Goal: Transaction & Acquisition: Purchase product/service

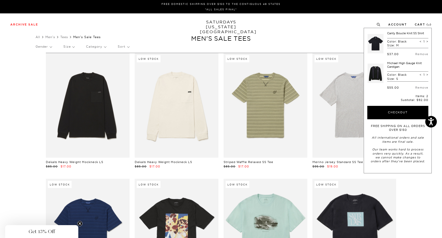
click at [435, 35] on div "Archive Sale Men's Tees Shirts Shorts Swim Knitwear Pants Sweats Women's" at bounding box center [221, 24] width 442 height 22
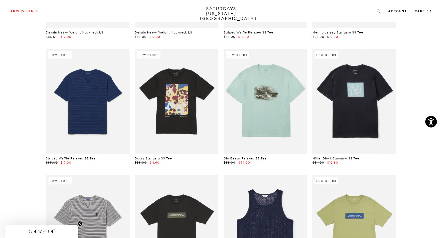
scroll to position [133, 0]
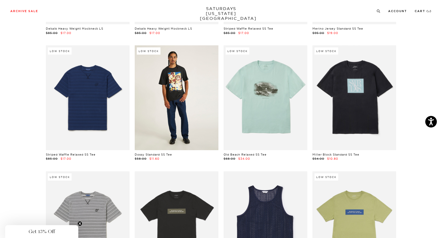
click at [168, 93] on link at bounding box center [177, 97] width 84 height 105
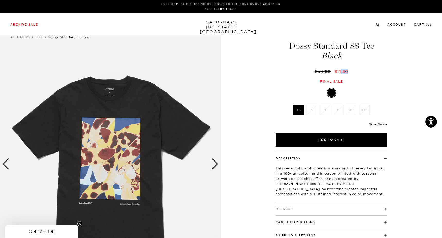
drag, startPoint x: 340, startPoint y: 71, endPoint x: 351, endPoint y: 71, distance: 10.8
click at [351, 71] on div "$58.00 $11.60" at bounding box center [331, 71] width 113 height 5
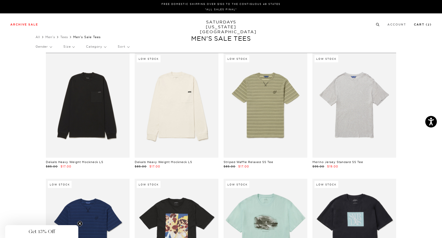
click at [424, 23] on link "Cart ( 2 )" at bounding box center [423, 24] width 18 height 3
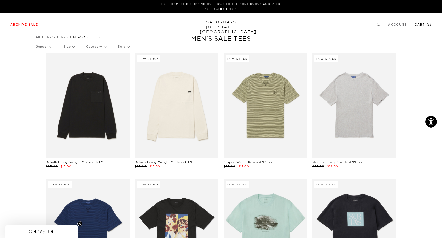
click at [429, 26] on link "Cart ( 2 )" at bounding box center [422, 24] width 17 height 3
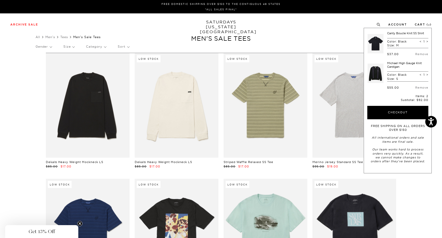
click at [377, 70] on link at bounding box center [375, 73] width 16 height 24
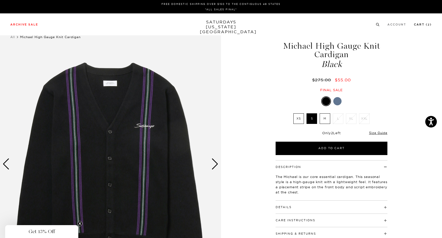
click at [422, 23] on li "Cart ( 2 )" at bounding box center [423, 24] width 18 height 5
click at [422, 25] on link "Cart ( 2 )" at bounding box center [423, 24] width 18 height 3
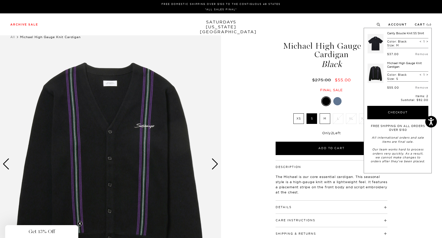
click at [378, 42] on link at bounding box center [375, 43] width 16 height 24
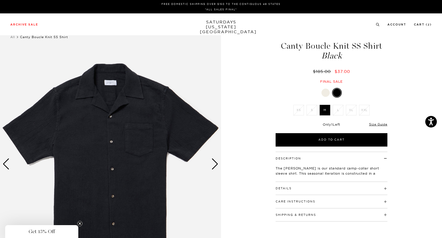
click at [328, 91] on div at bounding box center [325, 93] width 8 height 8
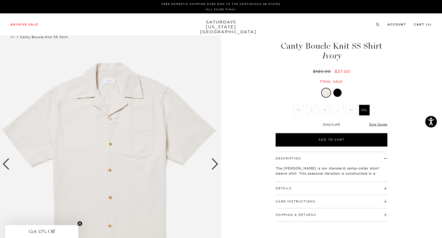
click at [343, 92] on div at bounding box center [331, 93] width 112 height 10
click at [334, 93] on div at bounding box center [337, 93] width 8 height 8
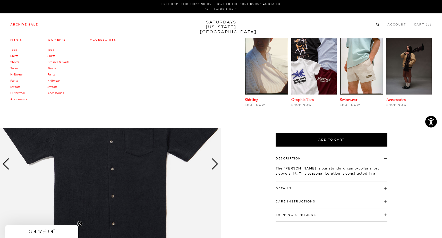
click at [53, 80] on link "Knitwear" at bounding box center [53, 81] width 12 height 4
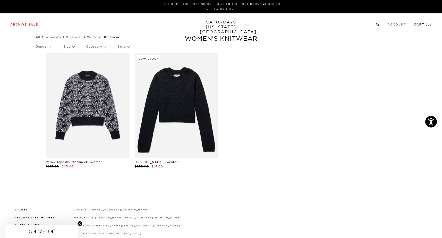
click at [425, 25] on link "Cart ( 2 )" at bounding box center [423, 24] width 18 height 3
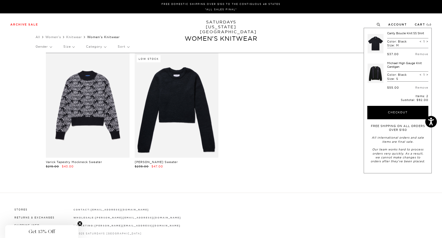
click at [372, 75] on link at bounding box center [375, 73] width 16 height 24
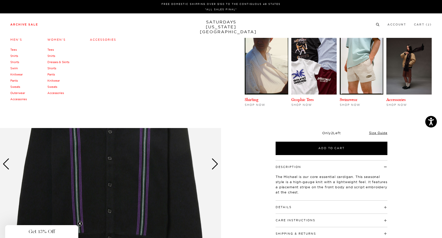
click at [54, 69] on link "Shorts" at bounding box center [51, 68] width 9 height 4
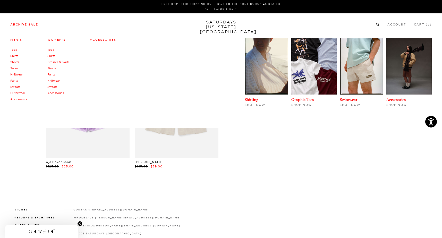
click at [51, 57] on link "Shirts" at bounding box center [51, 56] width 8 height 4
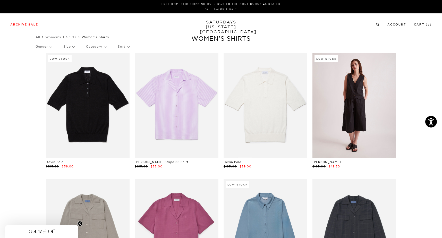
click at [357, 134] on link at bounding box center [354, 105] width 84 height 105
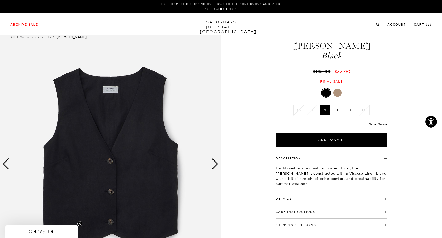
click at [338, 96] on div at bounding box center [337, 93] width 8 height 8
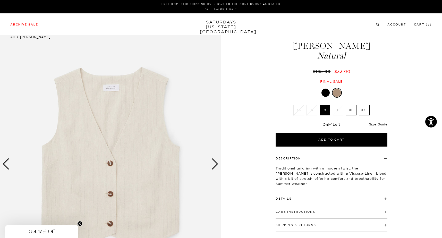
click at [375, 124] on link "Size Guide" at bounding box center [378, 124] width 18 height 4
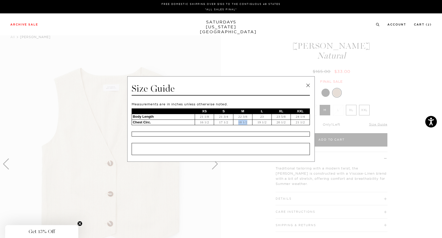
drag, startPoint x: 237, startPoint y: 123, endPoint x: 249, endPoint y: 124, distance: 12.1
click at [249, 124] on td "18 1/2" at bounding box center [242, 122] width 19 height 6
click at [307, 86] on link at bounding box center [308, 86] width 8 height 8
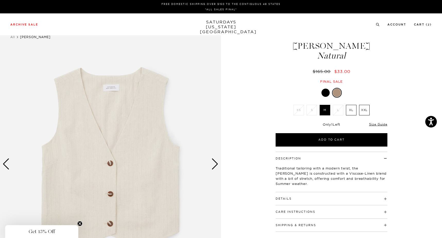
click at [326, 95] on div at bounding box center [325, 93] width 8 height 8
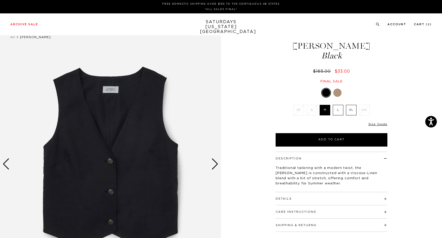
click at [212, 164] on div "Next slide" at bounding box center [214, 163] width 7 height 11
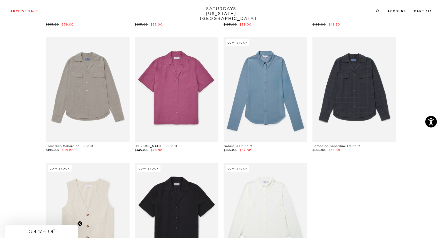
scroll to position [141, 0]
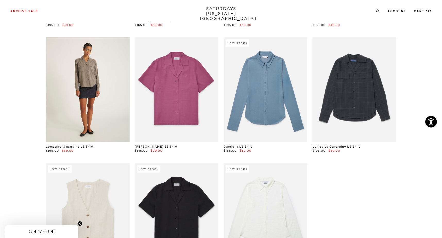
click at [66, 117] on link at bounding box center [88, 89] width 84 height 105
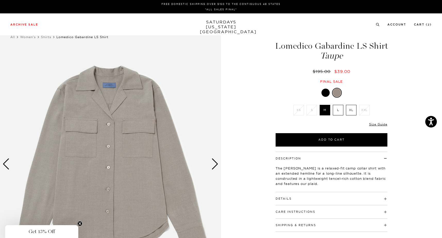
click at [340, 198] on h4 "Details" at bounding box center [331, 196] width 112 height 8
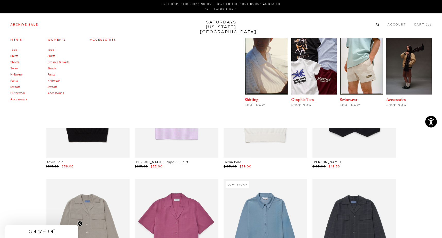
click at [50, 50] on link "Tees" at bounding box center [50, 50] width 6 height 4
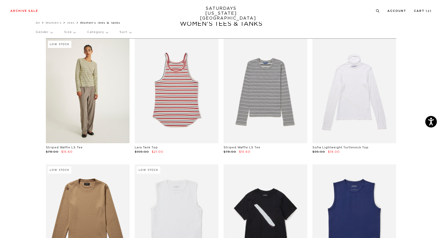
scroll to position [15, 0]
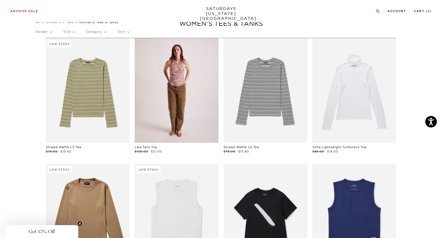
click at [177, 77] on link at bounding box center [177, 90] width 84 height 105
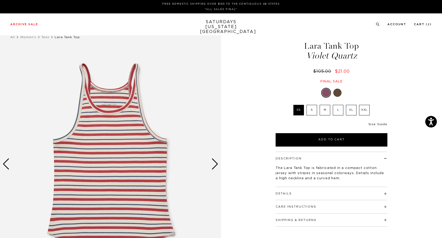
click at [381, 125] on link "Size Guide" at bounding box center [377, 124] width 19 height 3
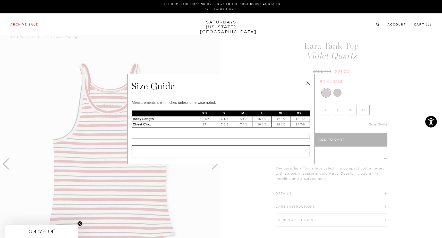
click at [311, 82] on link at bounding box center [308, 83] width 8 height 8
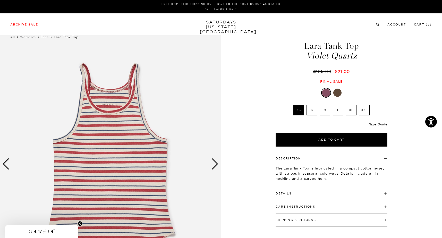
click at [315, 111] on label "S" at bounding box center [311, 110] width 11 height 11
click at [0, 0] on input "S" at bounding box center [0, 0] width 0 height 0
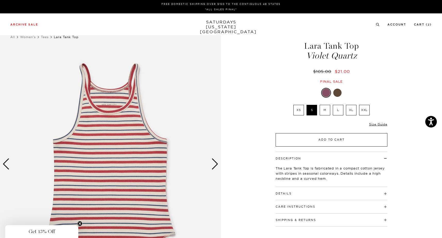
click at [332, 140] on button "Add to Cart" at bounding box center [331, 139] width 112 height 13
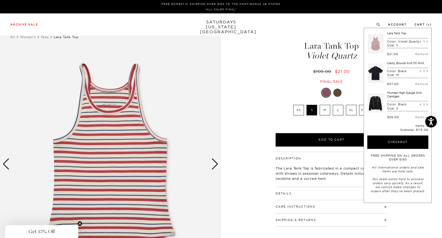
click at [339, 94] on div at bounding box center [337, 93] width 8 height 8
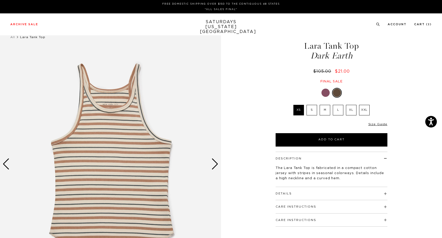
click at [312, 109] on label "S" at bounding box center [311, 110] width 11 height 11
click at [0, 0] on input "S" at bounding box center [0, 0] width 0 height 0
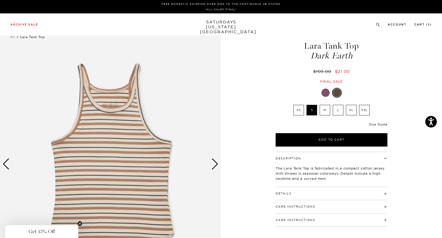
click at [375, 122] on link "Size Guide" at bounding box center [378, 124] width 18 height 4
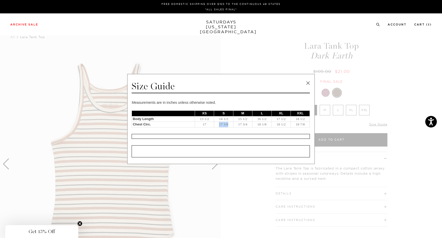
drag, startPoint x: 218, startPoint y: 126, endPoint x: 231, endPoint y: 126, distance: 13.1
click at [231, 126] on td "17 3/8" at bounding box center [223, 125] width 19 height 6
click at [306, 80] on link at bounding box center [308, 83] width 8 height 8
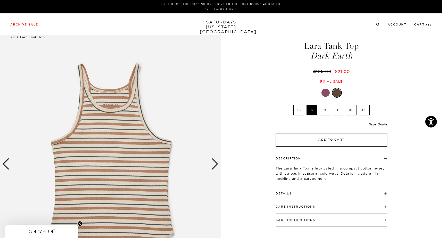
click at [343, 134] on button "Add to Cart" at bounding box center [331, 139] width 112 height 13
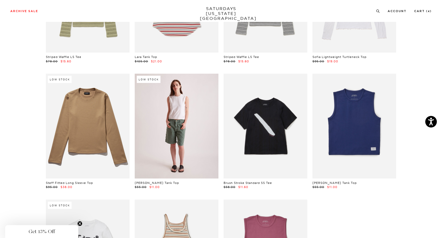
scroll to position [103, 3]
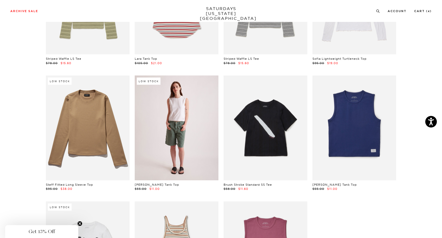
click at [170, 124] on link at bounding box center [177, 127] width 84 height 105
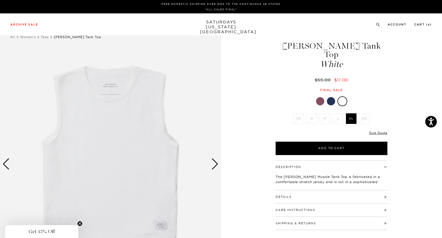
click at [332, 97] on div at bounding box center [331, 101] width 8 height 8
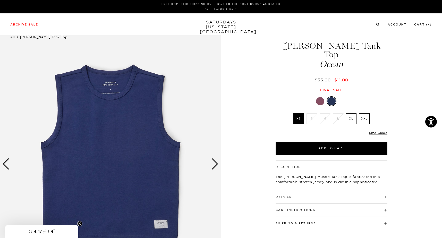
click at [318, 97] on div at bounding box center [320, 101] width 8 height 8
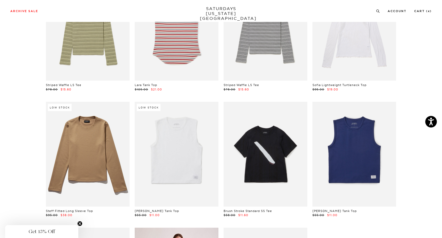
scroll to position [0, 3]
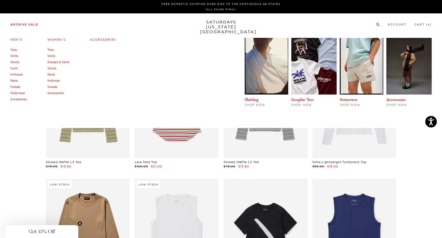
click at [14, 80] on link "Pants" at bounding box center [13, 81] width 7 height 4
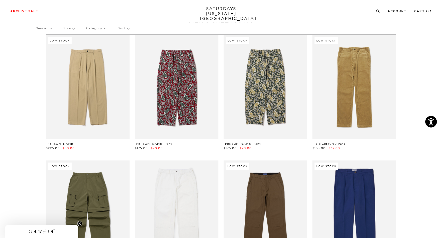
scroll to position [17, 2]
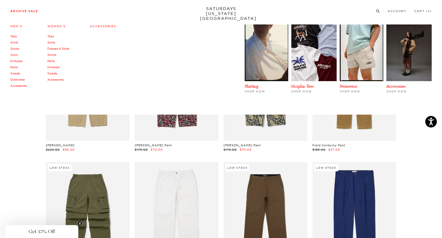
click at [53, 25] on link "Women's" at bounding box center [56, 26] width 18 height 4
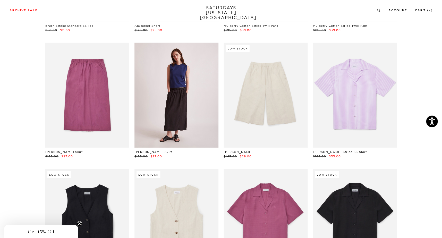
scroll to position [513, 0]
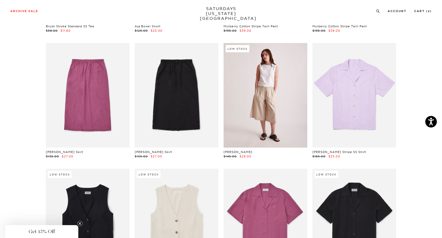
click at [270, 91] on link at bounding box center [265, 95] width 84 height 105
click at [261, 116] on link at bounding box center [265, 95] width 84 height 105
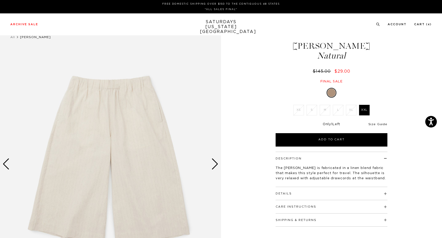
click at [380, 126] on link "Size Guide" at bounding box center [377, 124] width 19 height 3
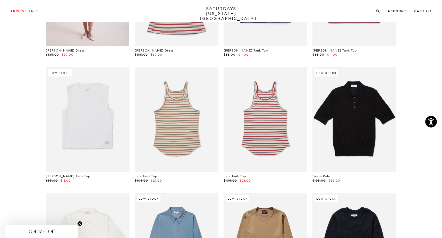
scroll to position [749, 1]
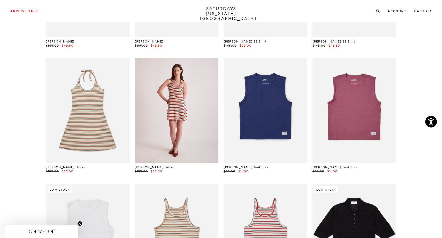
click at [158, 119] on link at bounding box center [177, 110] width 84 height 105
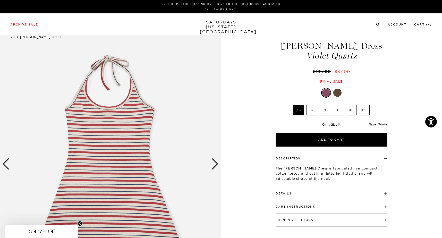
click at [312, 113] on label "S" at bounding box center [311, 110] width 11 height 11
click at [0, 0] on input "S" at bounding box center [0, 0] width 0 height 0
click at [339, 95] on div at bounding box center [337, 93] width 8 height 8
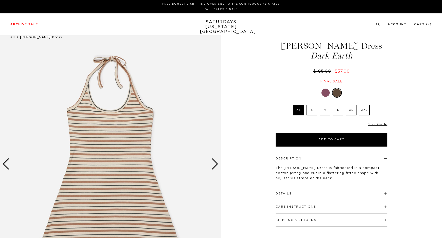
click at [325, 93] on div at bounding box center [325, 93] width 8 height 8
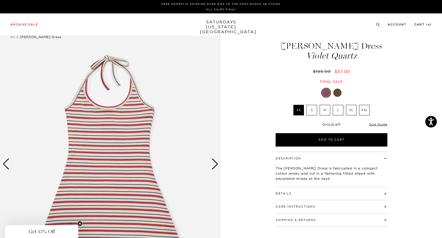
click at [338, 96] on div at bounding box center [337, 93] width 8 height 8
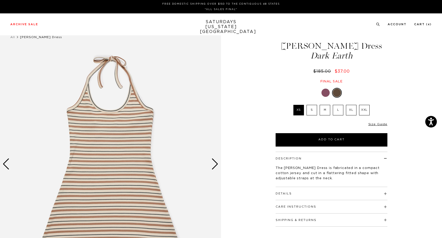
click at [325, 91] on div at bounding box center [325, 93] width 8 height 8
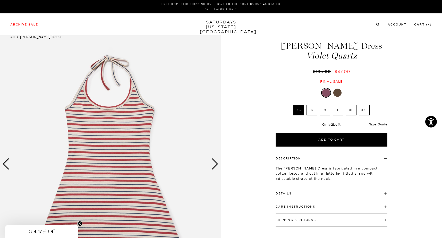
click at [340, 93] on div at bounding box center [337, 93] width 8 height 8
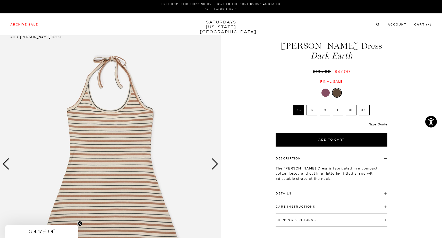
click at [328, 95] on div at bounding box center [325, 93] width 8 height 8
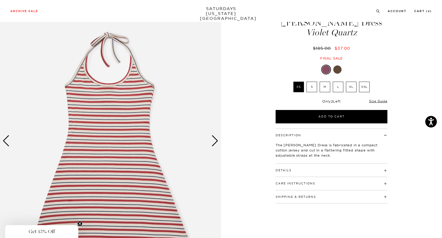
scroll to position [24, 0]
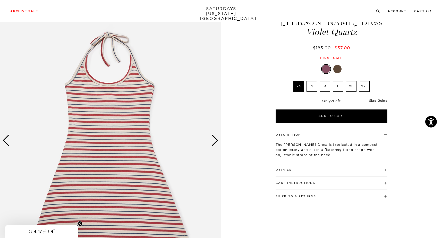
click at [334, 68] on div at bounding box center [337, 69] width 8 height 8
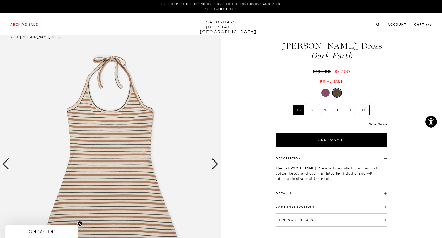
click at [327, 92] on div at bounding box center [325, 93] width 8 height 8
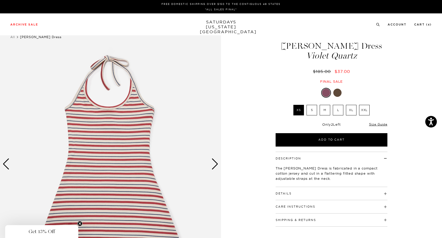
click at [340, 96] on div at bounding box center [337, 93] width 8 height 8
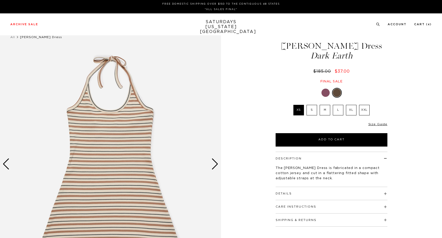
click at [329, 92] on div at bounding box center [325, 93] width 8 height 8
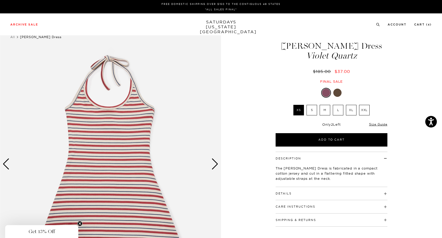
click at [174, 51] on img at bounding box center [110, 164] width 221 height 276
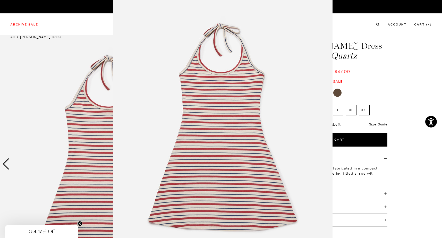
scroll to position [5, 0]
click at [419, 62] on figure at bounding box center [221, 119] width 442 height 238
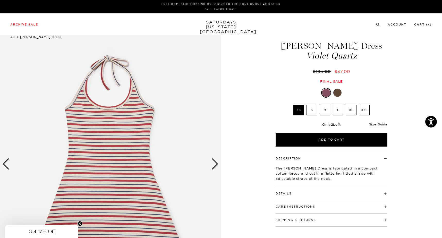
click at [337, 92] on div at bounding box center [337, 93] width 8 height 8
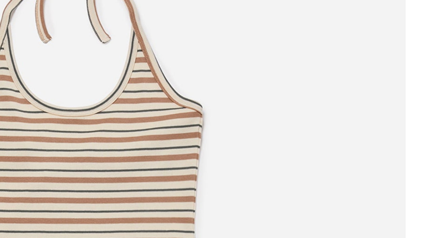
click at [128, 111] on img at bounding box center [110, 164] width 221 height 276
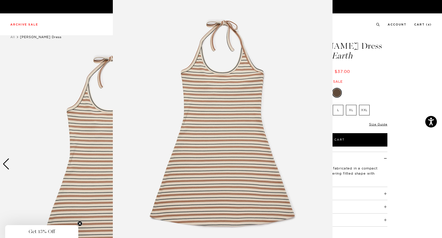
scroll to position [8, 0]
click at [430, 90] on figure at bounding box center [221, 119] width 442 height 238
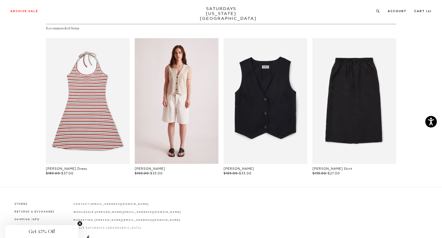
scroll to position [293, 0]
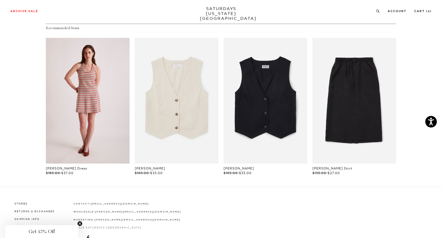
click at [65, 104] on link "files/W22431DR01-VIOLET-QUARTZ_05.jpg" at bounding box center [88, 101] width 84 height 126
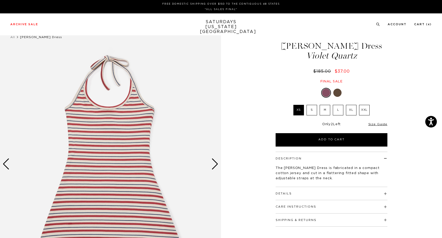
click at [214, 166] on div "Next slide" at bounding box center [214, 163] width 7 height 11
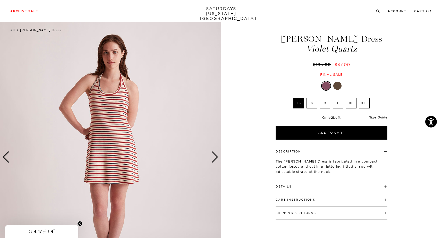
scroll to position [5, 1]
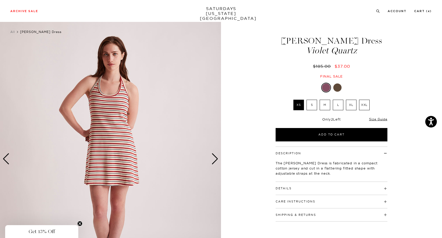
click at [304, 192] on div "Details 100% Cotton Halter top detail Adjustable shoulder straps Fitted in the …" at bounding box center [331, 188] width 112 height 13
click at [303, 188] on h4 "Details" at bounding box center [331, 186] width 112 height 8
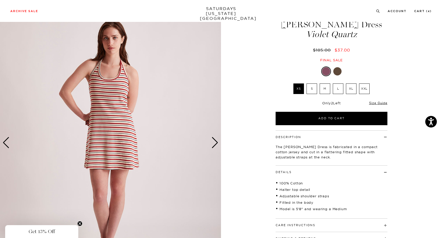
scroll to position [22, 1]
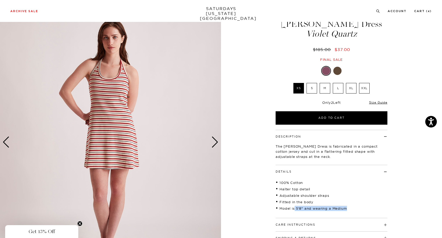
drag, startPoint x: 293, startPoint y: 210, endPoint x: 353, endPoint y: 210, distance: 60.5
click at [353, 210] on li "Model is 5'8" and wearing a Medium" at bounding box center [331, 208] width 112 height 5
click at [312, 89] on label "S" at bounding box center [311, 88] width 11 height 11
click at [0, 0] on input "S" at bounding box center [0, 0] width 0 height 0
click at [336, 72] on div at bounding box center [337, 71] width 8 height 8
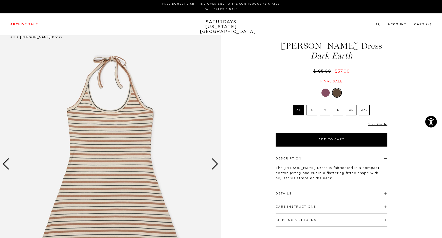
click at [215, 167] on div "Next slide" at bounding box center [214, 163] width 7 height 11
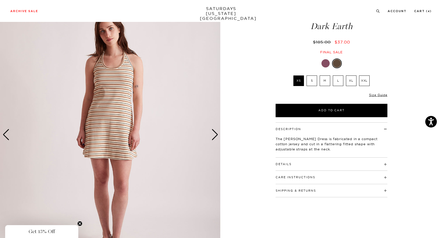
scroll to position [30, 0]
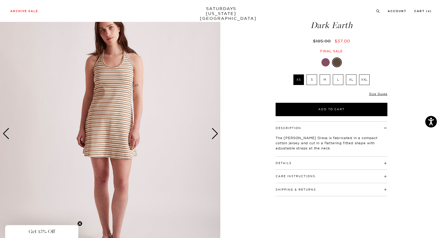
click at [293, 161] on h4 "Details" at bounding box center [331, 161] width 112 height 8
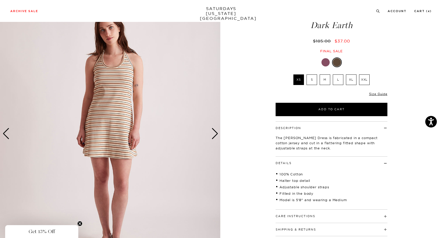
click at [315, 162] on h4 "Details" at bounding box center [331, 161] width 112 height 8
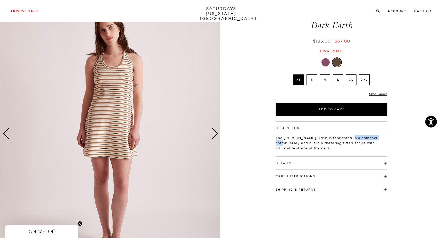
drag, startPoint x: 346, startPoint y: 137, endPoint x: 391, endPoint y: 138, distance: 44.8
click at [391, 138] on div "Description The Jess Halter Dress is fabricated in a compact cotton jersey and …" at bounding box center [331, 158] width 129 height 75
click at [209, 136] on img at bounding box center [110, 134] width 221 height 276
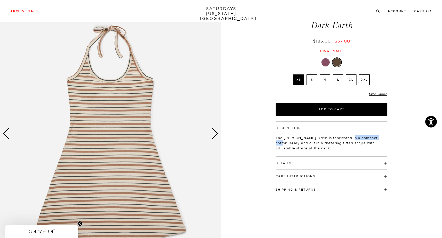
click at [216, 130] on div "Next slide" at bounding box center [214, 133] width 7 height 11
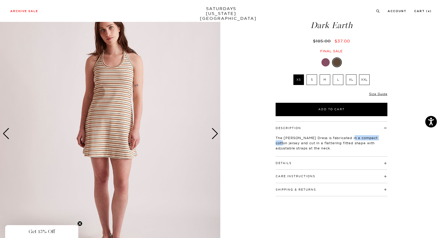
click at [216, 130] on div "Next slide" at bounding box center [214, 133] width 7 height 11
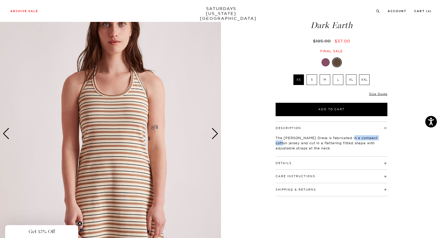
click at [216, 130] on div "Next slide" at bounding box center [214, 133] width 7 height 11
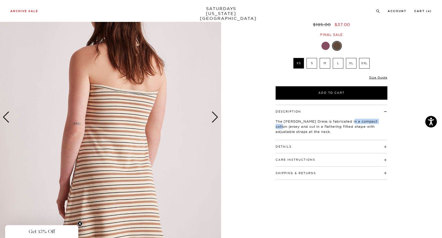
scroll to position [50, 0]
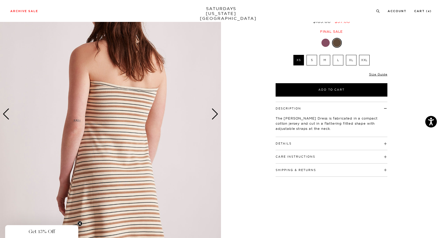
click at [310, 59] on label "S" at bounding box center [311, 60] width 11 height 11
click at [0, 0] on input "S" at bounding box center [0, 0] width 0 height 0
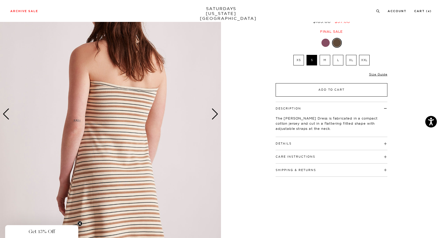
click at [315, 94] on button "Add to Cart" at bounding box center [331, 89] width 112 height 13
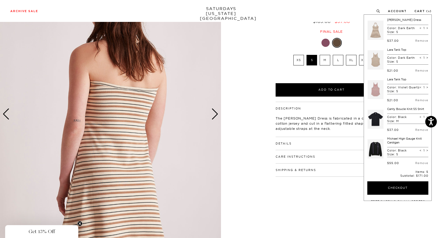
click at [372, 128] on link at bounding box center [375, 119] width 16 height 24
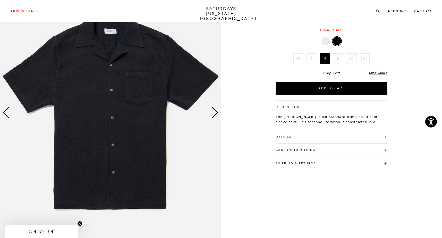
scroll to position [50, 0]
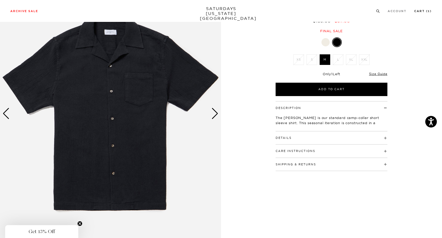
click at [416, 10] on link "Cart ( 5 )" at bounding box center [423, 11] width 18 height 3
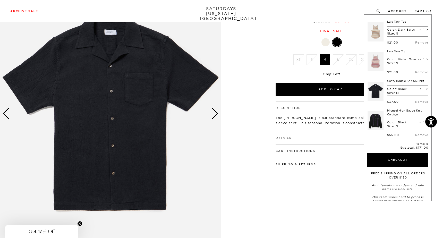
scroll to position [27, 0]
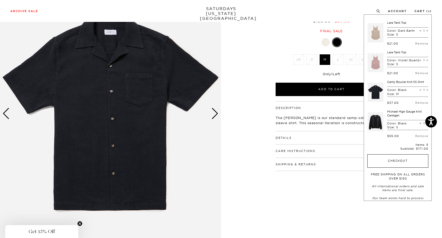
click at [402, 164] on button "Checkout" at bounding box center [397, 160] width 61 height 13
